Goal: Information Seeking & Learning: Learn about a topic

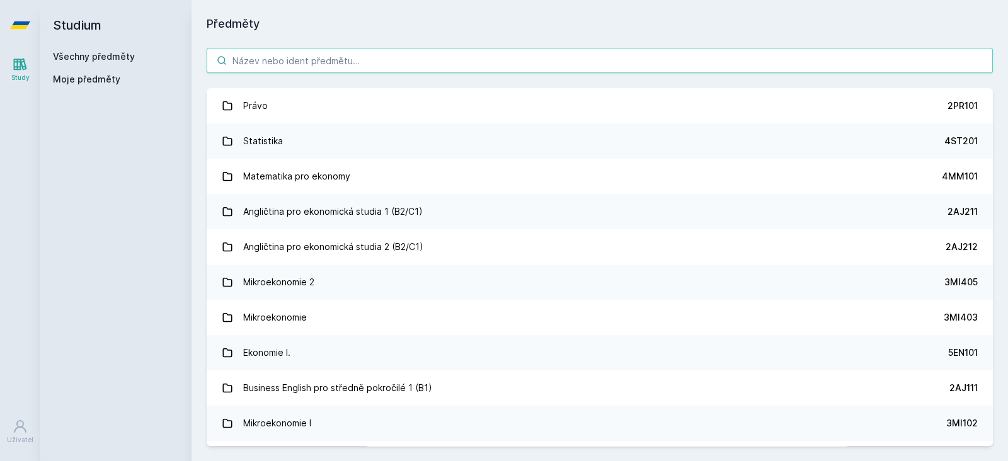
click at [381, 64] on input "search" at bounding box center [600, 60] width 786 height 25
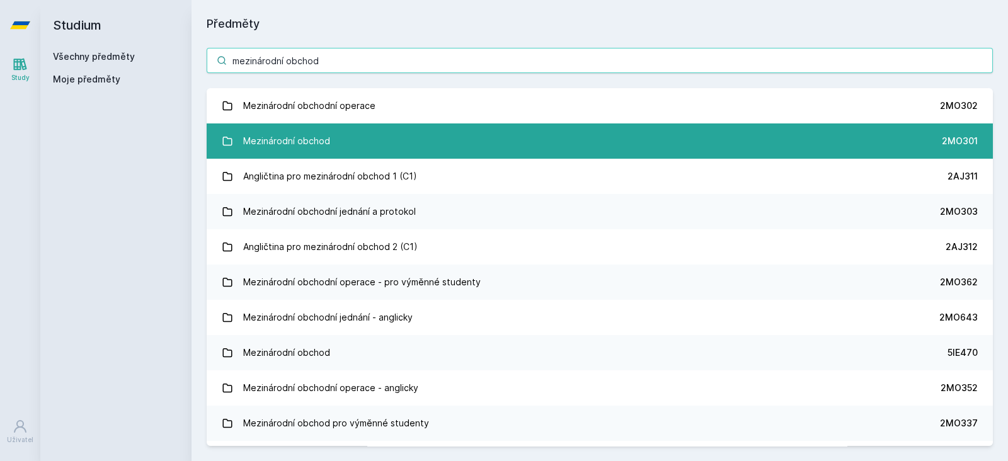
type input "mezinárodní obchod"
click at [463, 145] on link "Mezinárodní obchod 2MO301" at bounding box center [600, 140] width 786 height 35
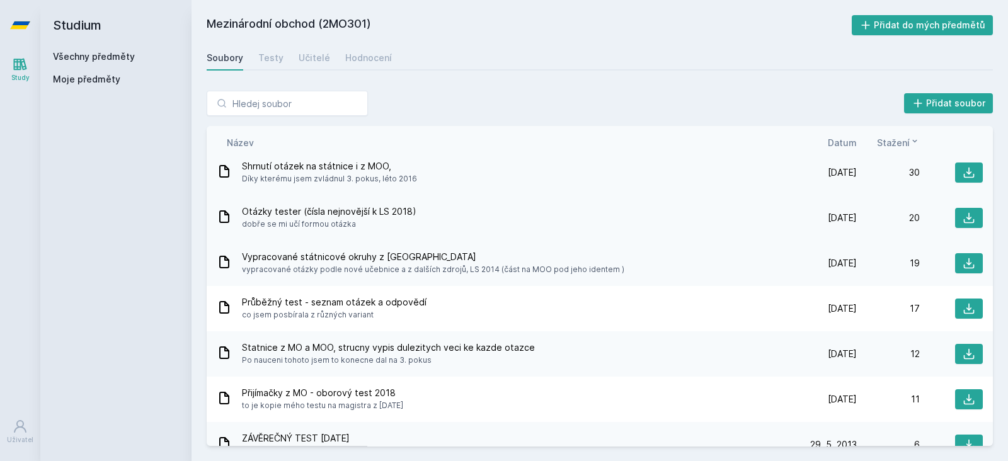
scroll to position [62, 0]
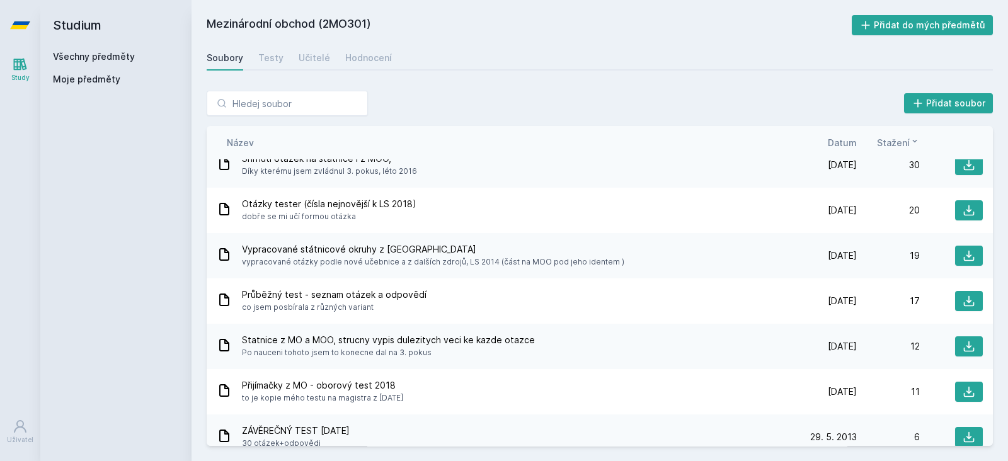
drag, startPoint x: 350, startPoint y: 23, endPoint x: 318, endPoint y: 24, distance: 32.1
click at [318, 24] on h2 "Mezinárodní obchod (2MO301)" at bounding box center [529, 25] width 645 height 20
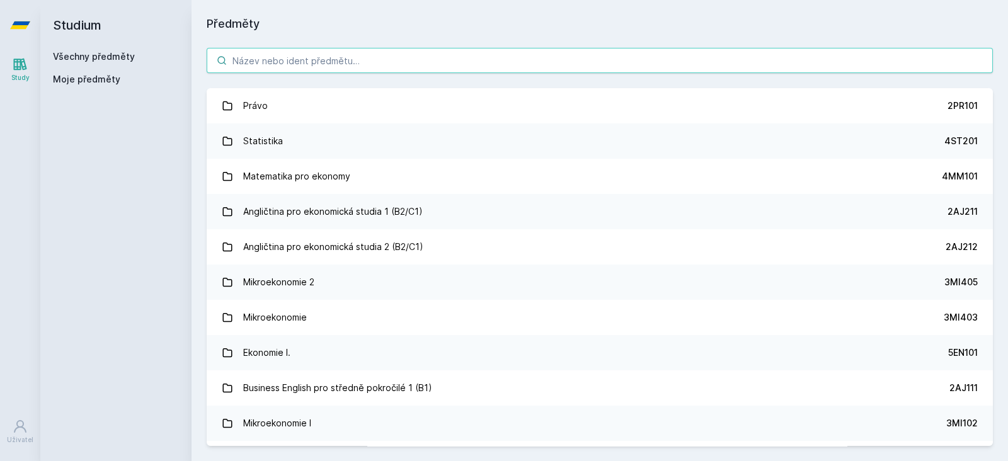
click at [265, 60] on input "search" at bounding box center [600, 60] width 786 height 25
paste input "2MO523"
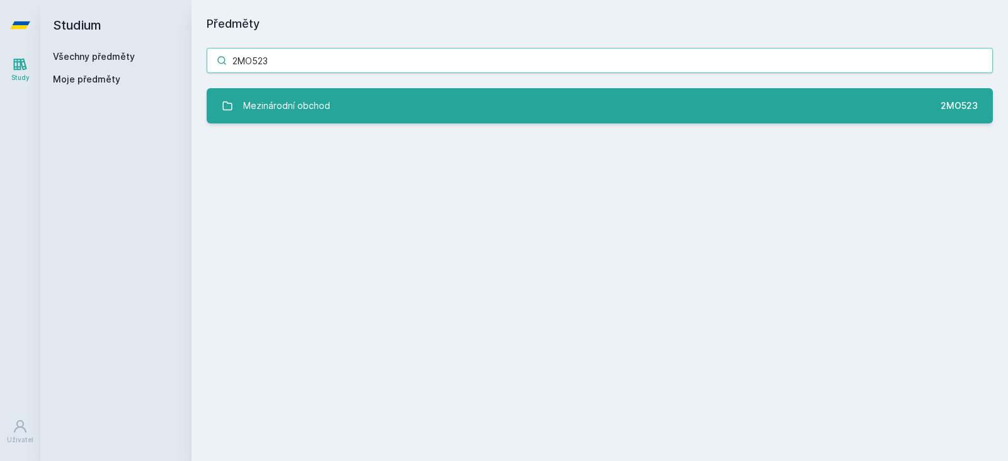
type input "2MO523"
click at [326, 94] on div "Mezinárodní obchod" at bounding box center [286, 105] width 87 height 25
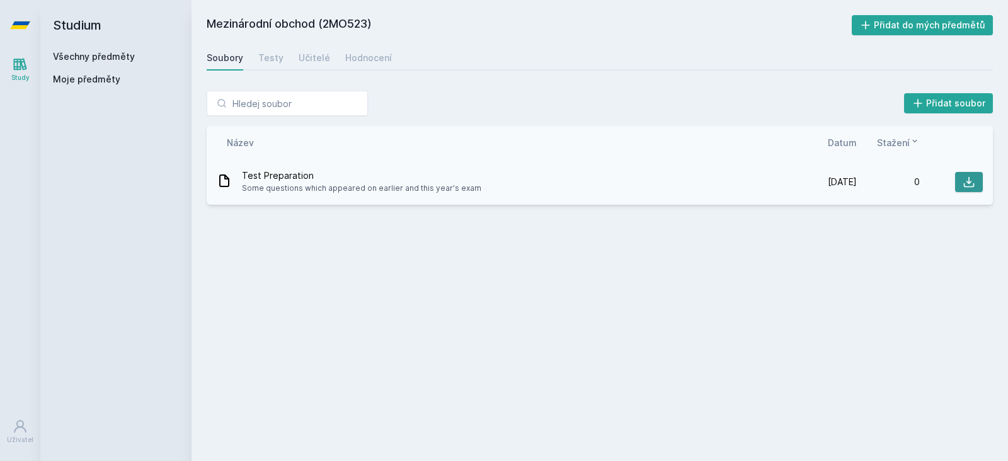
click at [965, 182] on icon at bounding box center [968, 182] width 13 height 13
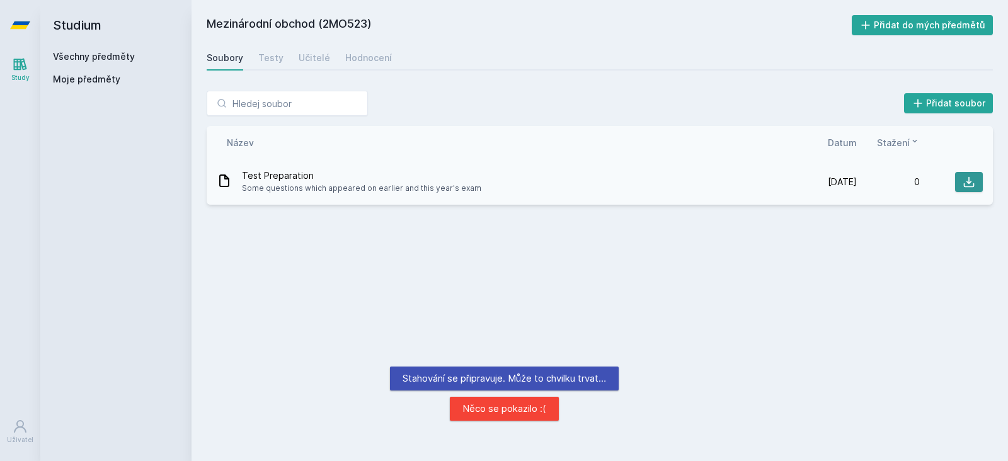
click at [967, 184] on icon at bounding box center [968, 182] width 13 height 13
click at [247, 23] on h2 "Mezinárodní obchod (2MO523)" at bounding box center [529, 25] width 645 height 20
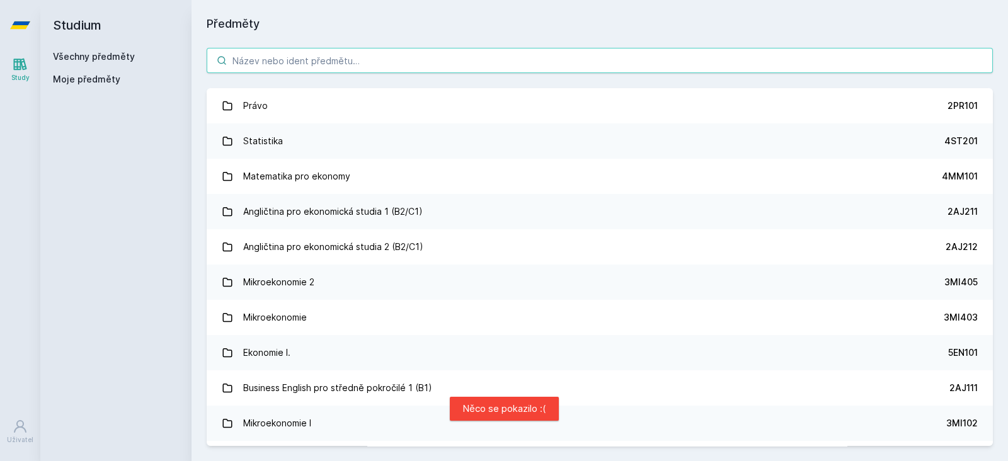
click at [276, 54] on input "search" at bounding box center [600, 60] width 786 height 25
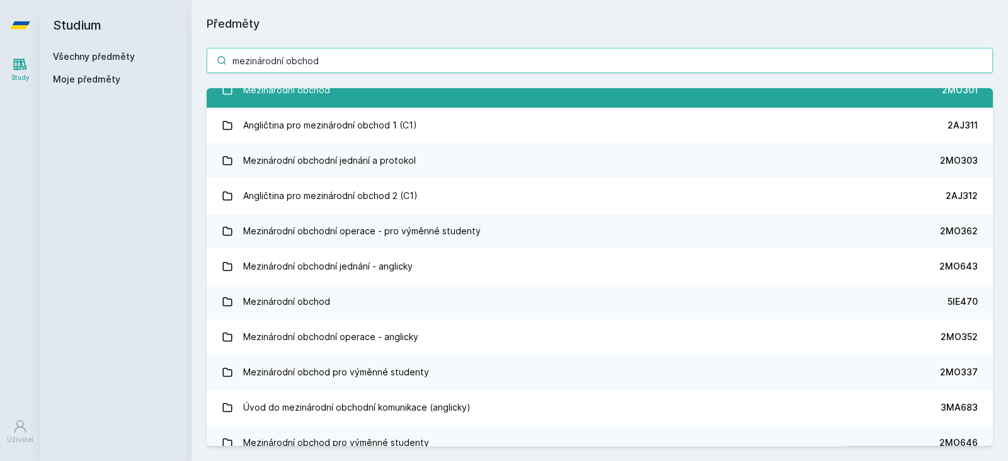
scroll to position [50, 0]
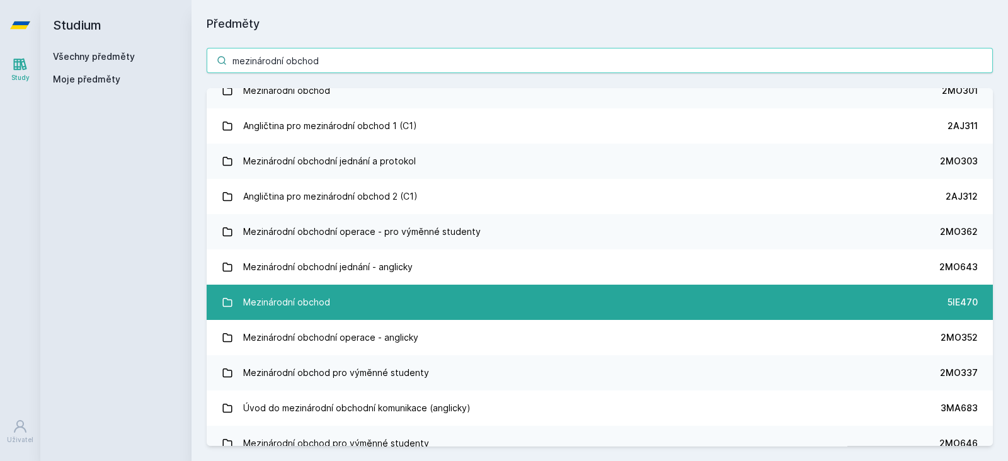
type input "mezinárodní obchod"
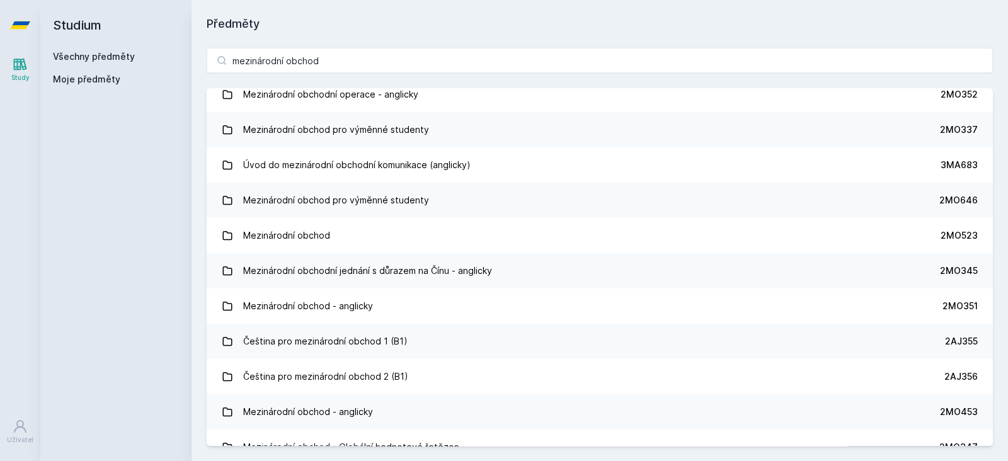
scroll to position [297, 0]
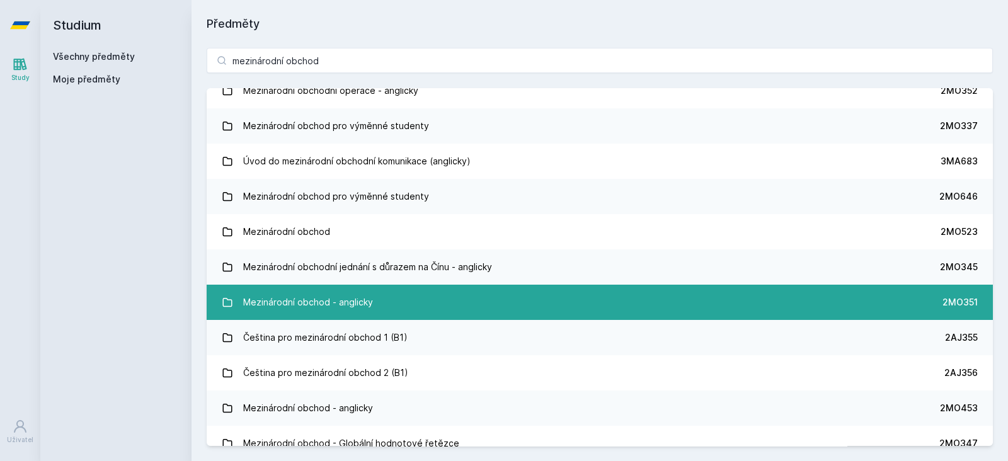
click at [509, 300] on link "Mezinárodní obchod - anglicky 2MO351" at bounding box center [600, 302] width 786 height 35
